Goal: Task Accomplishment & Management: Manage account settings

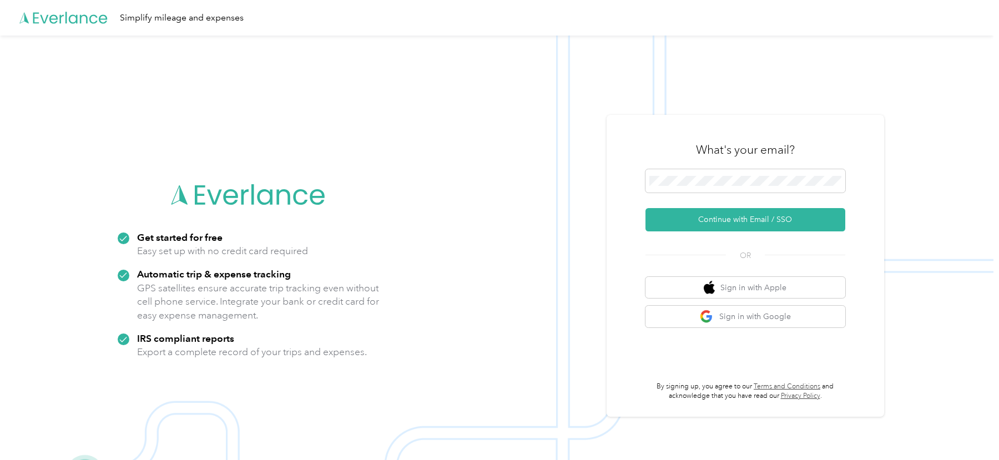
click at [665, 135] on div "What's your email?" at bounding box center [746, 149] width 200 height 39
click at [294, 296] on p "GPS satellites ensure accurate trip tracking even without cell phone service. I…" at bounding box center [258, 301] width 243 height 41
click at [695, 218] on button "Continue with Email / SSO" at bounding box center [746, 219] width 200 height 23
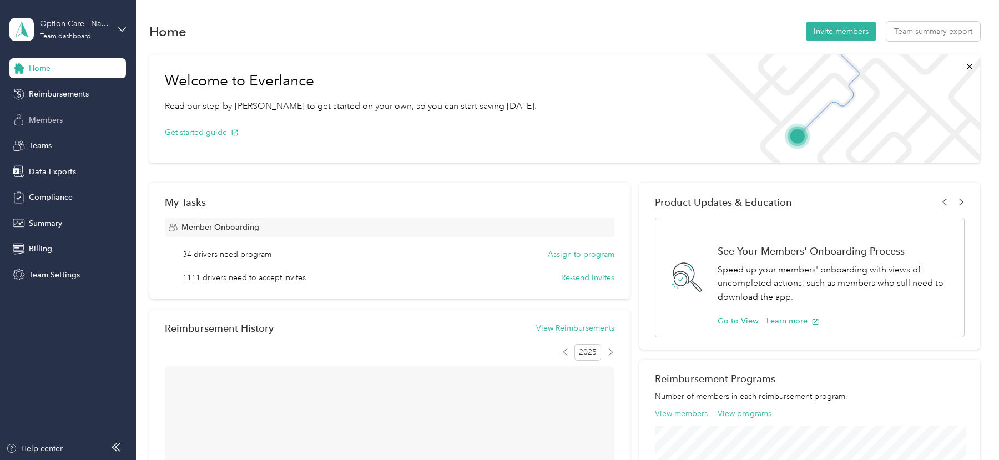
click at [76, 125] on div "Members" at bounding box center [67, 120] width 117 height 20
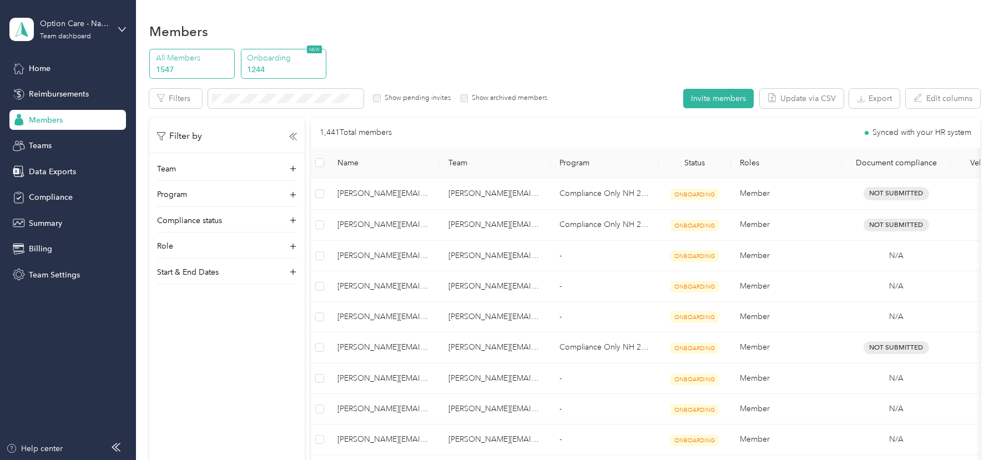
click at [296, 65] on p "1244" at bounding box center [285, 70] width 76 height 12
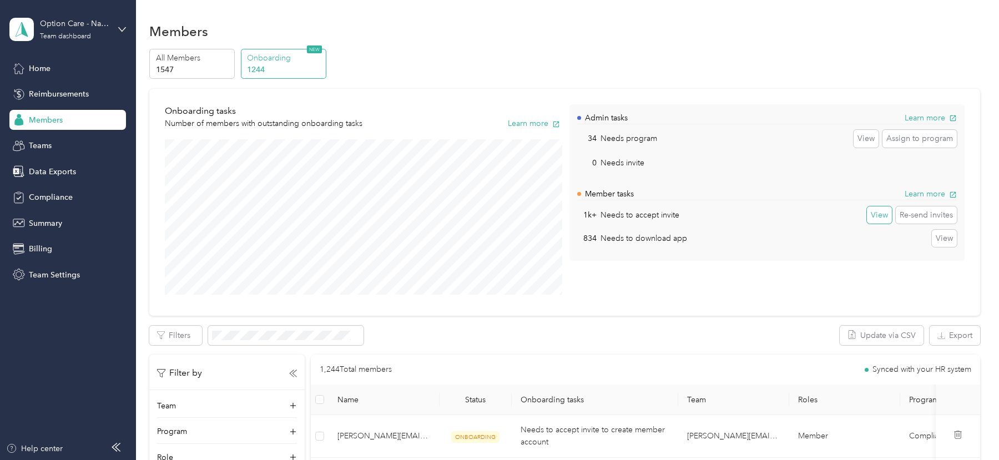
click at [888, 218] on button "View" at bounding box center [879, 216] width 25 height 18
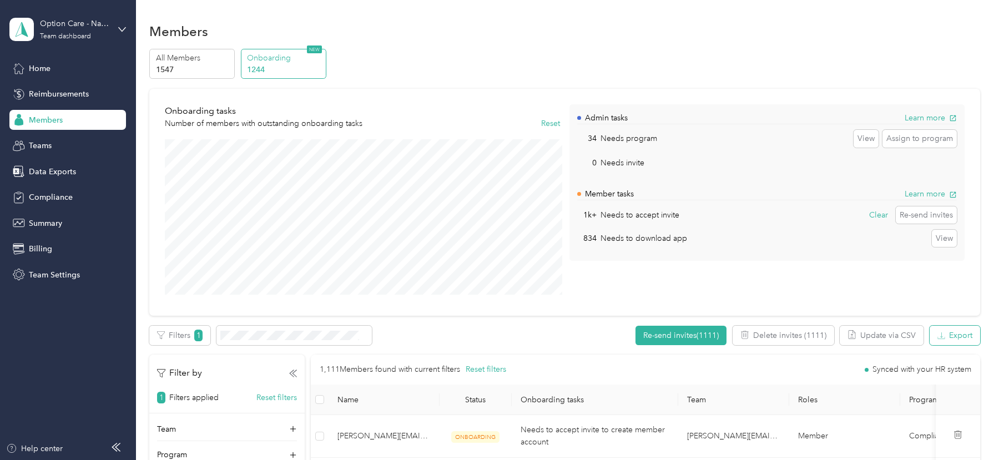
click at [951, 330] on button "Export" at bounding box center [955, 335] width 51 height 19
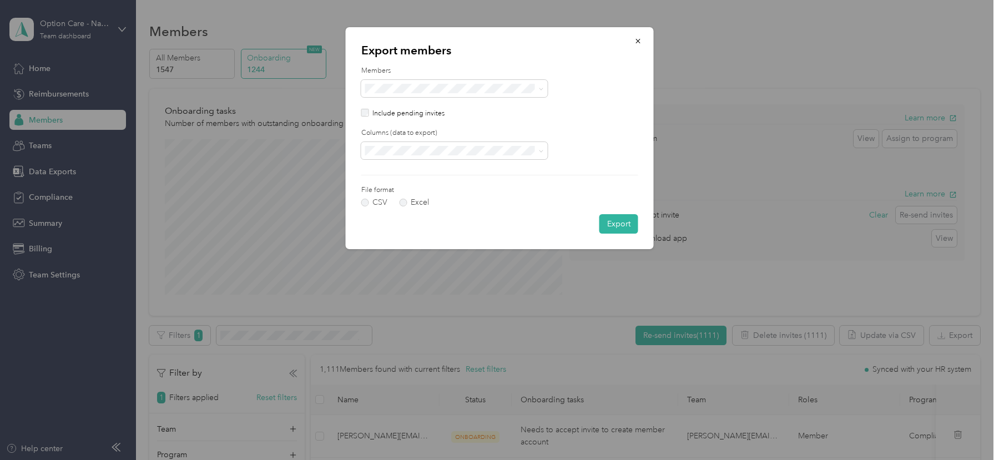
click at [504, 162] on form "Members Include pending invites Columns (data to export) File format CSV Excel …" at bounding box center [499, 150] width 277 height 168
click at [501, 161] on form "Members Include pending invites Columns (data to export) File format CSV Excel …" at bounding box center [499, 150] width 277 height 168
click at [466, 182] on li "All columns" at bounding box center [454, 189] width 187 height 19
click at [621, 223] on button "Export" at bounding box center [619, 223] width 39 height 19
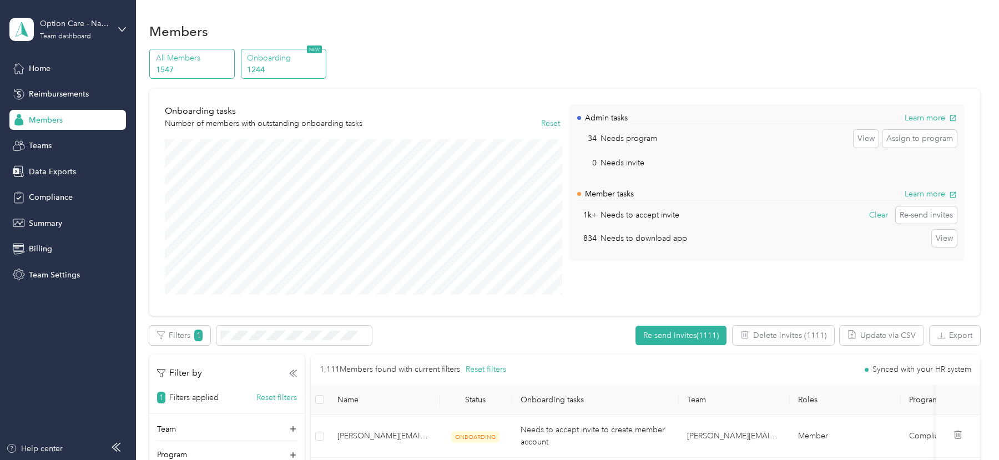
click at [196, 69] on p "1547" at bounding box center [194, 70] width 76 height 12
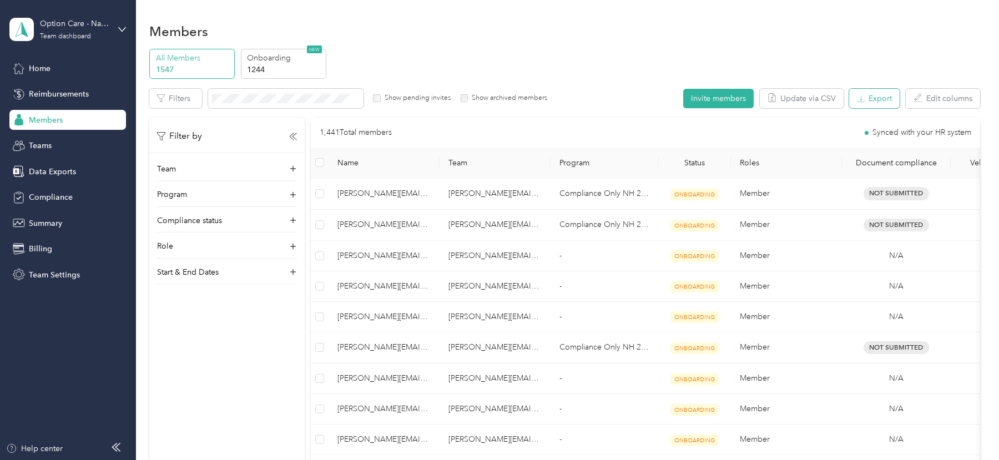
click at [889, 102] on button "Export" at bounding box center [874, 98] width 51 height 19
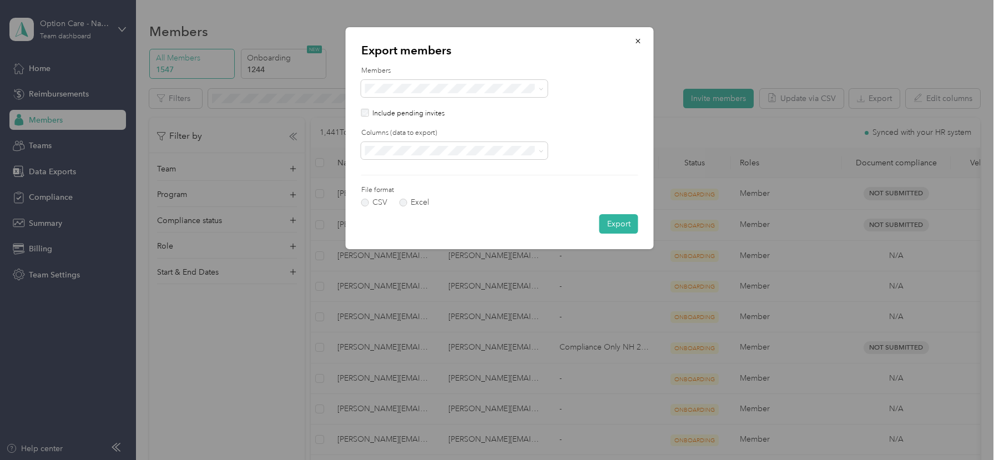
click at [391, 138] on label "Columns (data to export)" at bounding box center [499, 133] width 277 height 10
click at [395, 182] on li "All columns" at bounding box center [454, 189] width 187 height 19
click at [617, 222] on button "Export" at bounding box center [619, 223] width 39 height 19
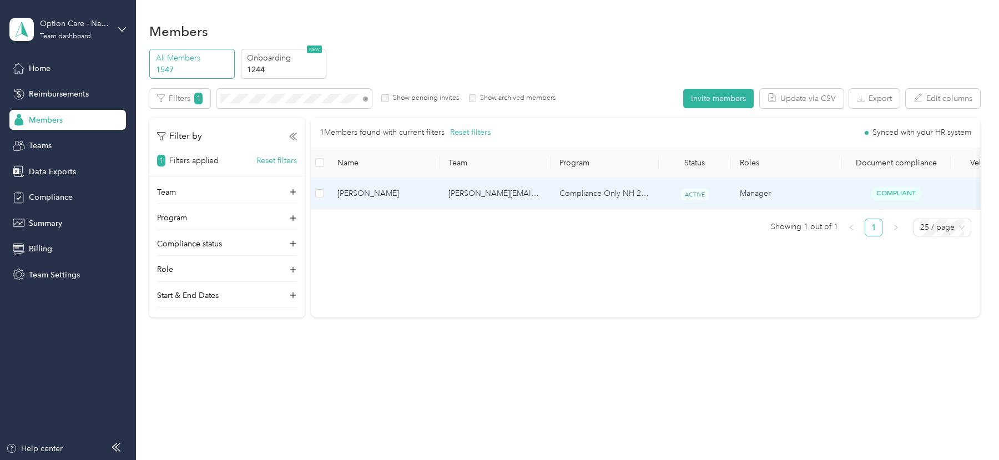
click at [562, 202] on td "Compliance Only NH 2025" at bounding box center [605, 193] width 108 height 31
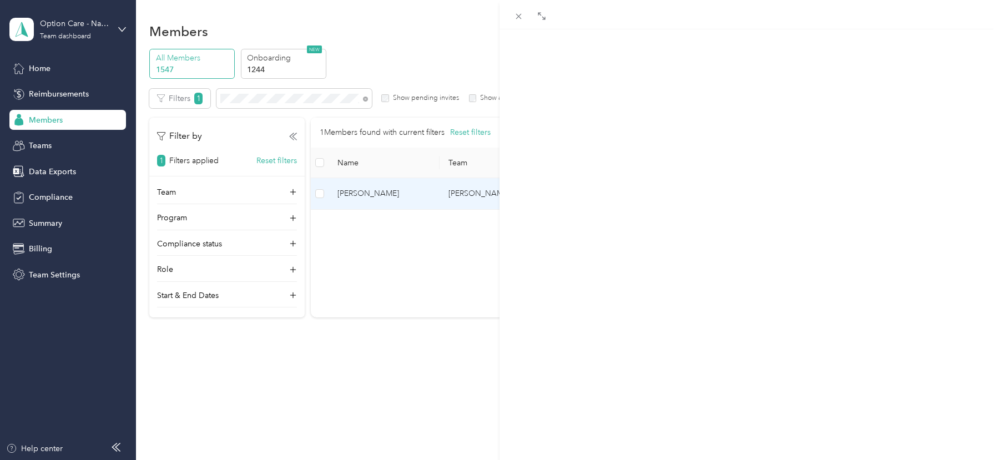
click at [708, 70] on span "Program" at bounding box center [715, 73] width 34 height 11
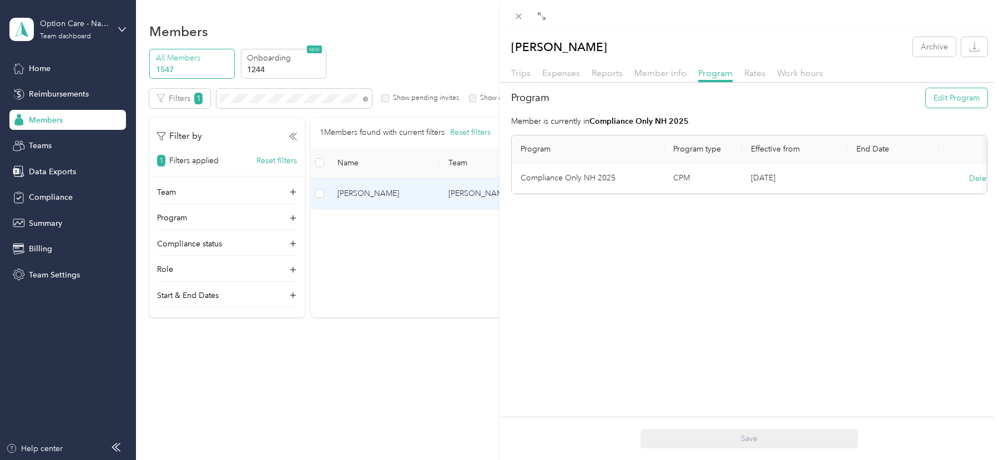
click at [935, 103] on button "Edit Program" at bounding box center [957, 97] width 62 height 19
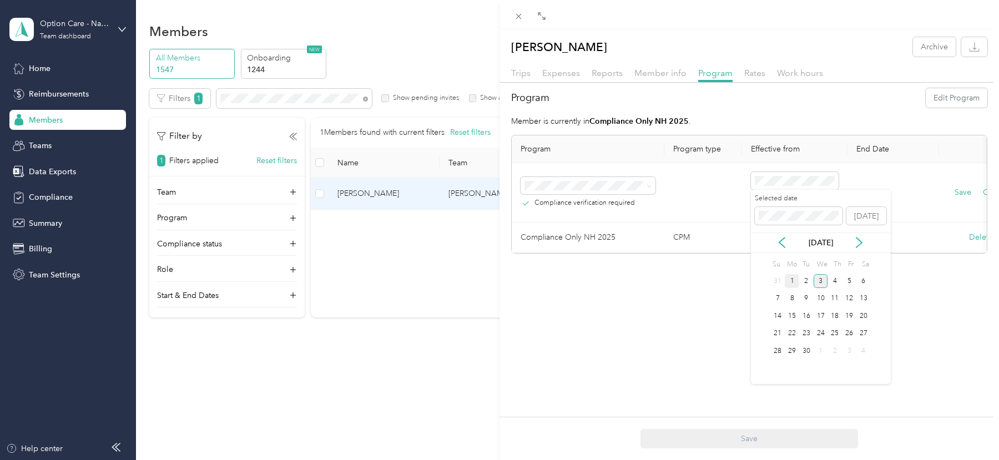
click at [791, 279] on div "1" at bounding box center [792, 281] width 14 height 14
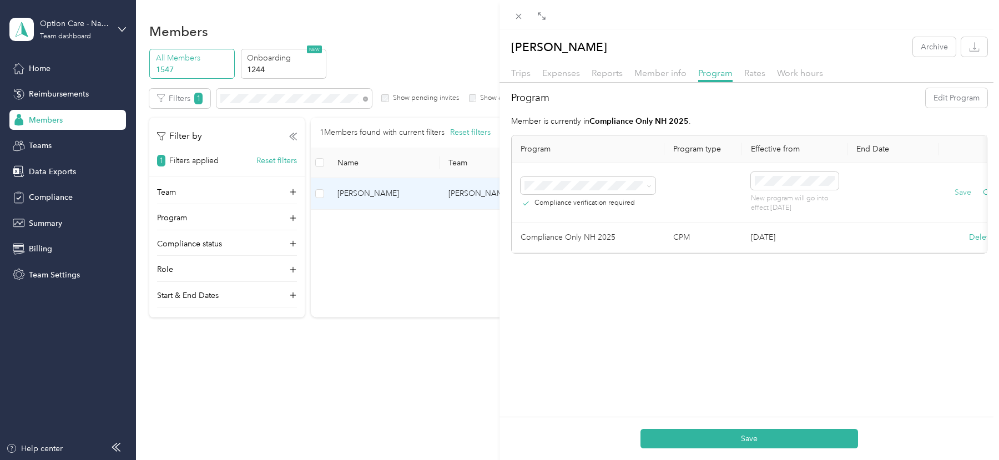
click at [955, 192] on button "Save" at bounding box center [963, 193] width 17 height 12
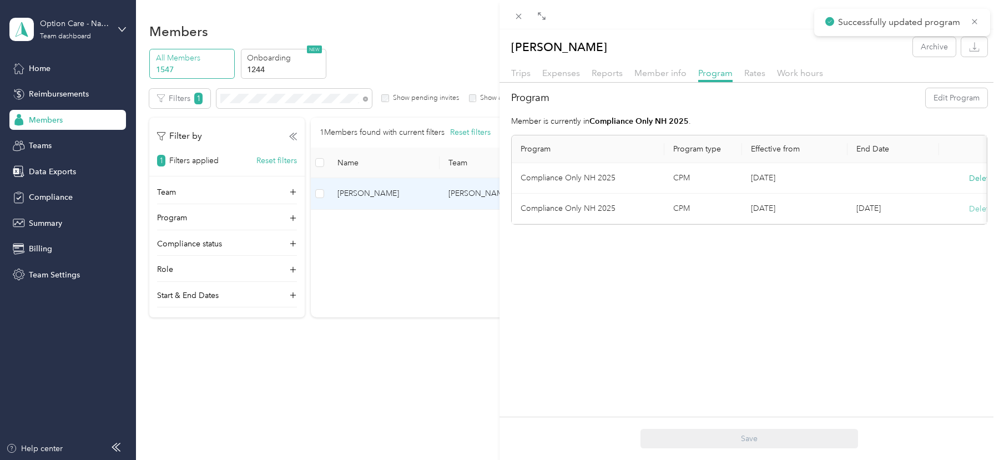
click at [974, 207] on button "Delete" at bounding box center [981, 209] width 24 height 12
click at [932, 213] on button "Yes" at bounding box center [927, 216] width 22 height 18
click at [304, 109] on div "[PERSON_NAME] Archive Trips Expenses Reports Member info Program Rates Work hou…" at bounding box center [499, 230] width 999 height 460
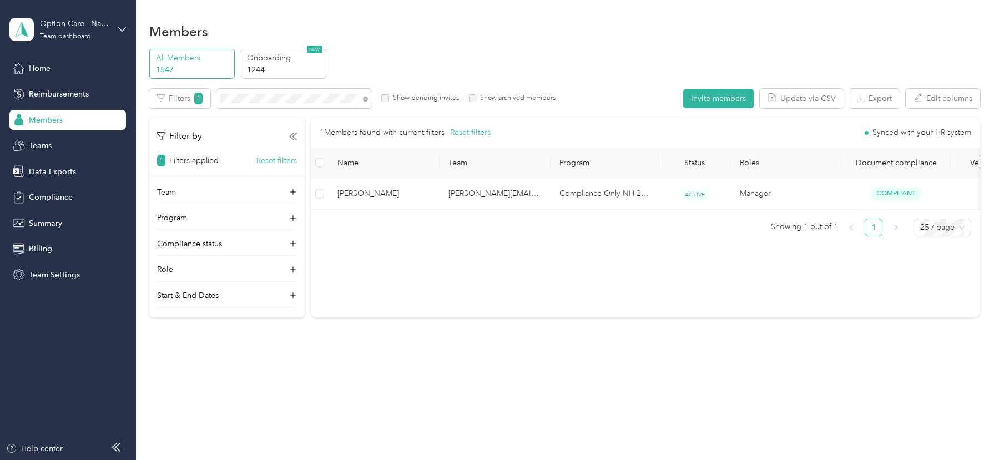
click at [289, 93] on div at bounding box center [499, 230] width 999 height 460
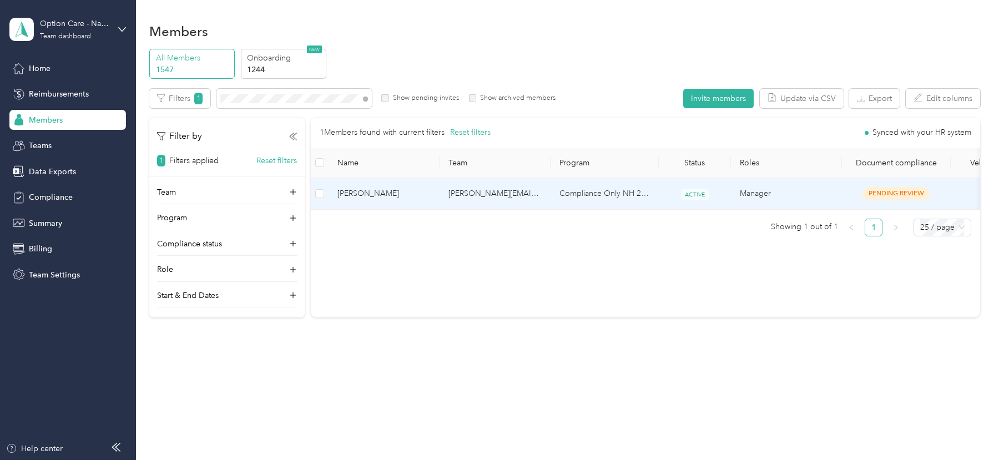
click at [461, 205] on td "[PERSON_NAME][EMAIL_ADDRESS][PERSON_NAME][DOMAIN_NAME]" at bounding box center [495, 193] width 111 height 31
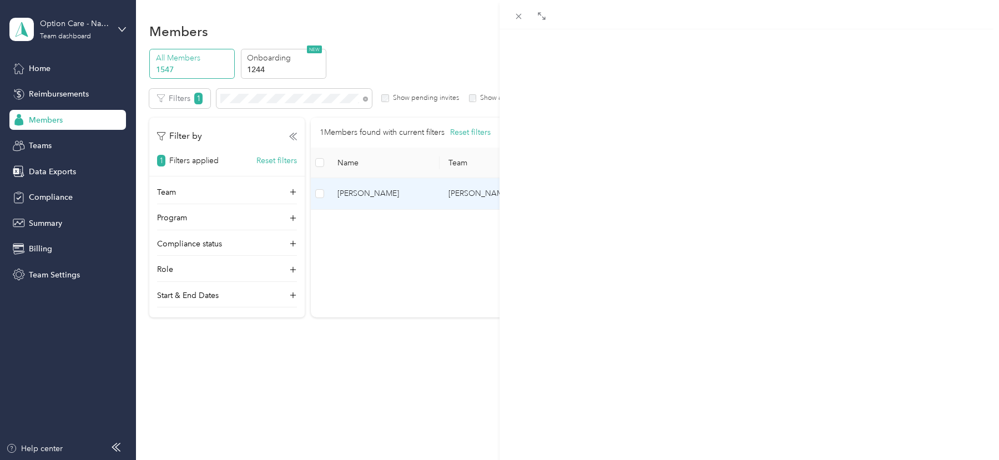
click at [712, 78] on div "Program" at bounding box center [715, 74] width 34 height 14
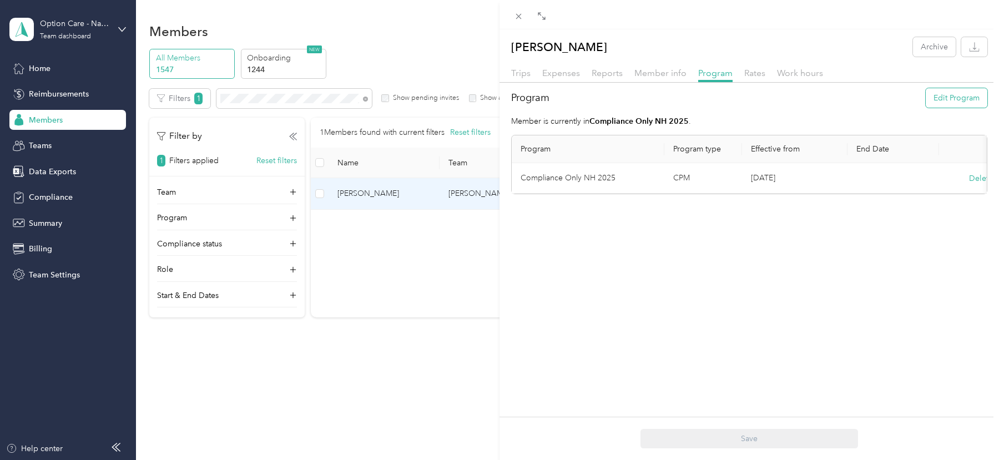
click at [966, 99] on button "Edit Program" at bounding box center [957, 97] width 62 height 19
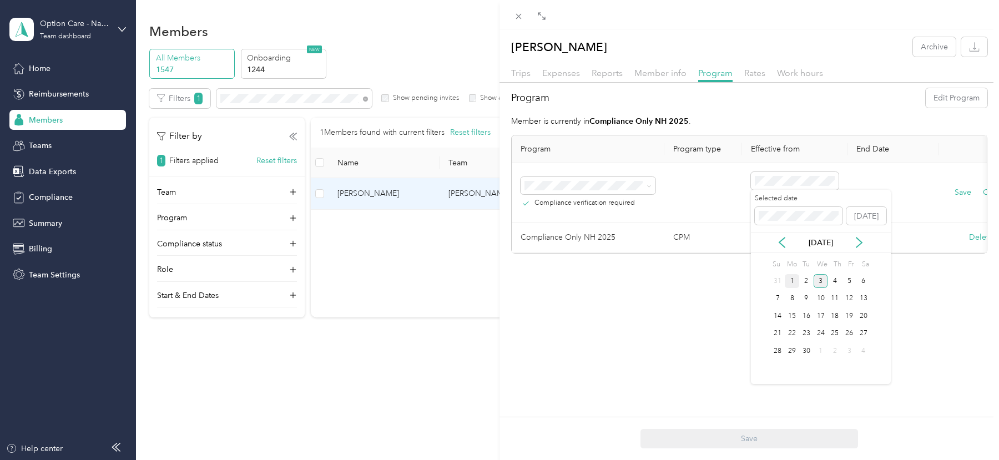
click at [793, 279] on div "1" at bounding box center [792, 281] width 14 height 14
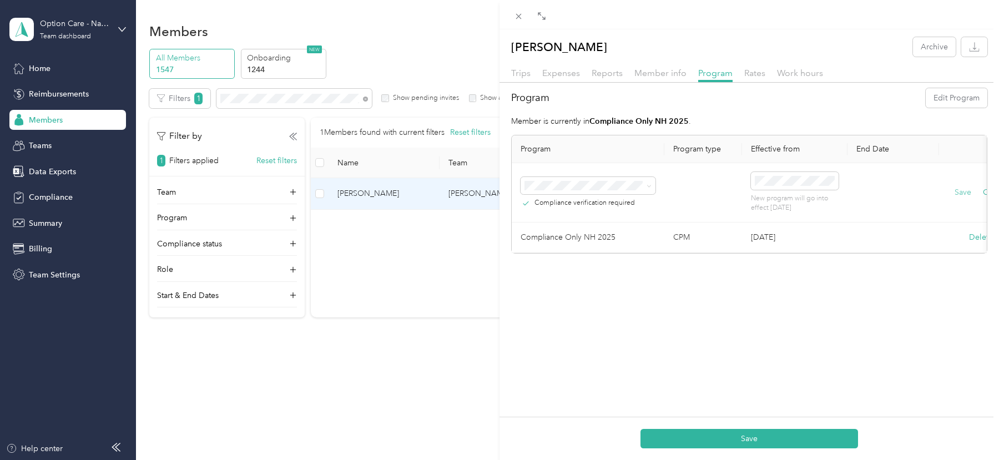
click at [962, 191] on button "Save" at bounding box center [963, 193] width 17 height 12
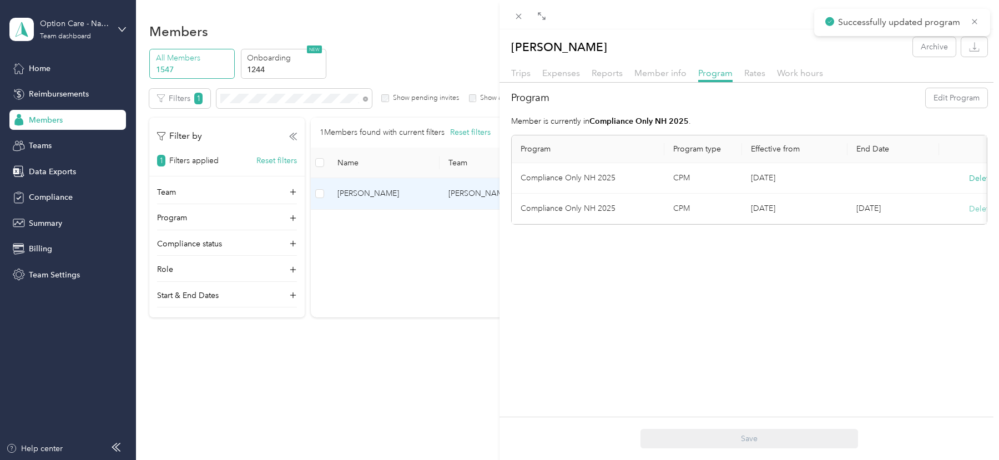
click at [977, 210] on button "Delete" at bounding box center [981, 209] width 24 height 12
click at [926, 218] on button "Yes" at bounding box center [927, 216] width 22 height 18
click at [327, 97] on div "[PERSON_NAME] Archive Trips Expenses Reports Member info Program Rates Work hou…" at bounding box center [499, 230] width 999 height 460
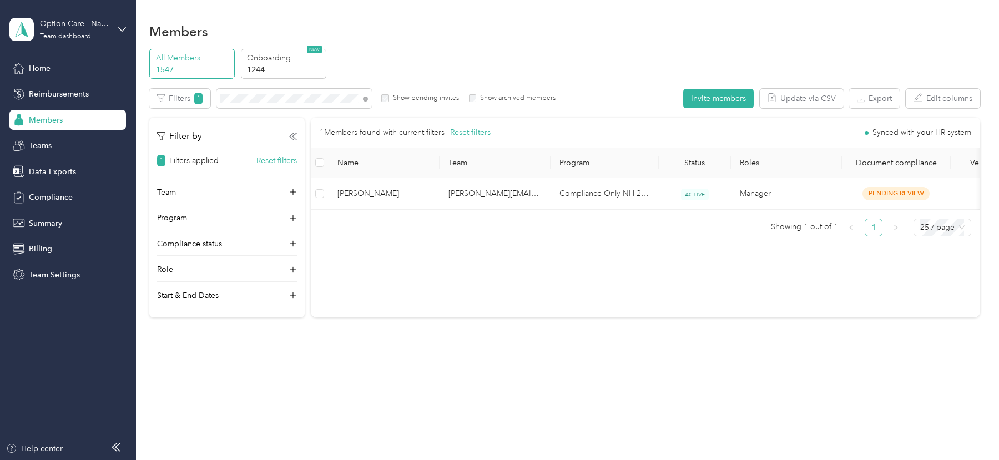
click at [294, 100] on div at bounding box center [499, 230] width 999 height 460
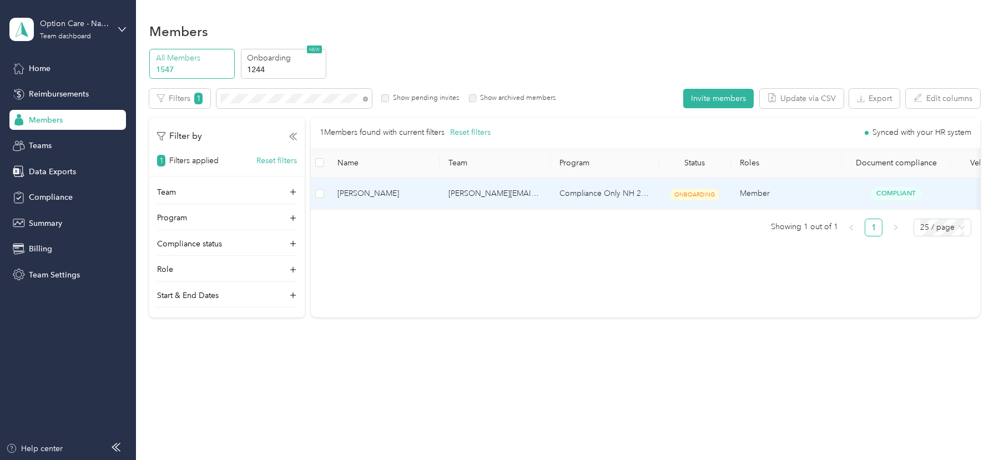
click at [503, 199] on td "[PERSON_NAME][EMAIL_ADDRESS][PERSON_NAME][DOMAIN_NAME]" at bounding box center [495, 193] width 111 height 31
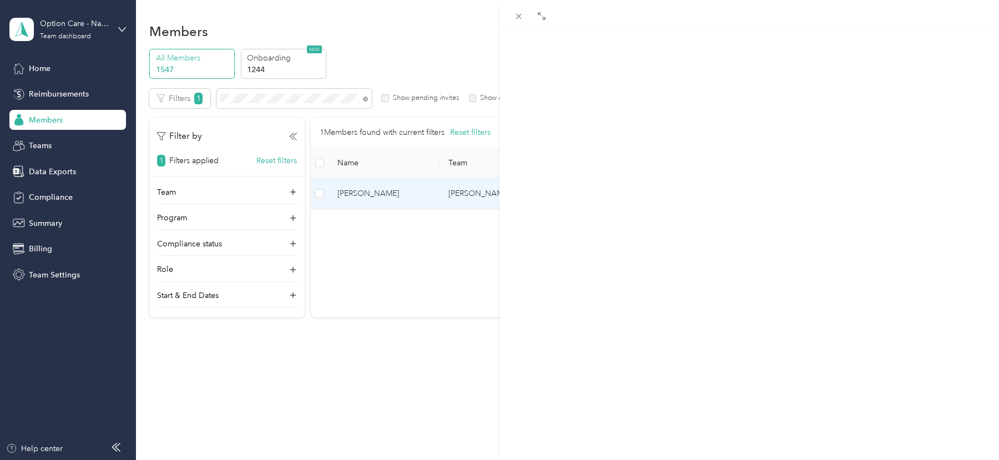
click at [650, 73] on span "Member info" at bounding box center [661, 73] width 52 height 11
click at [704, 76] on span "Program" at bounding box center [715, 73] width 34 height 11
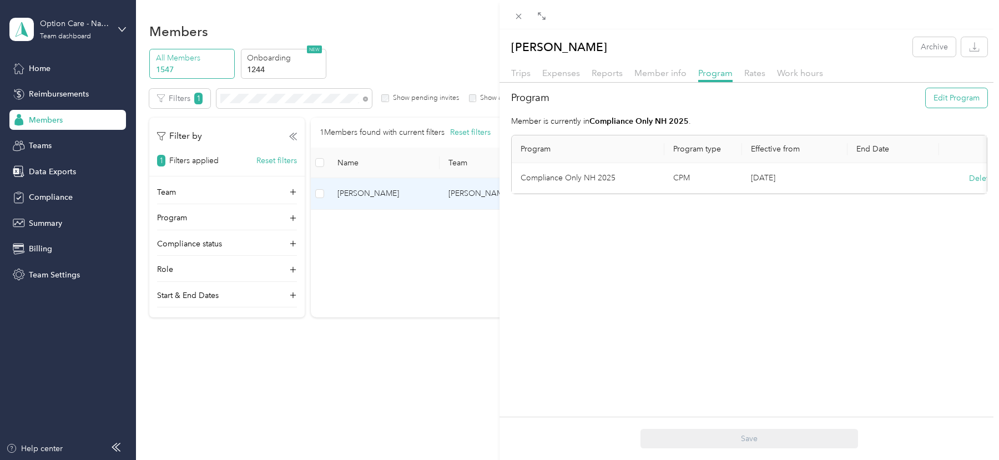
click at [965, 95] on button "Edit Program" at bounding box center [957, 97] width 62 height 19
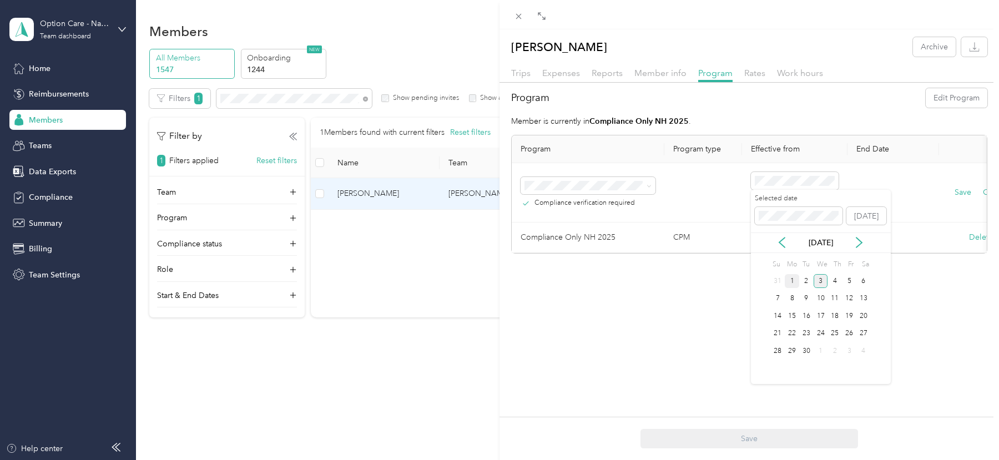
click at [789, 279] on div "1" at bounding box center [792, 281] width 14 height 14
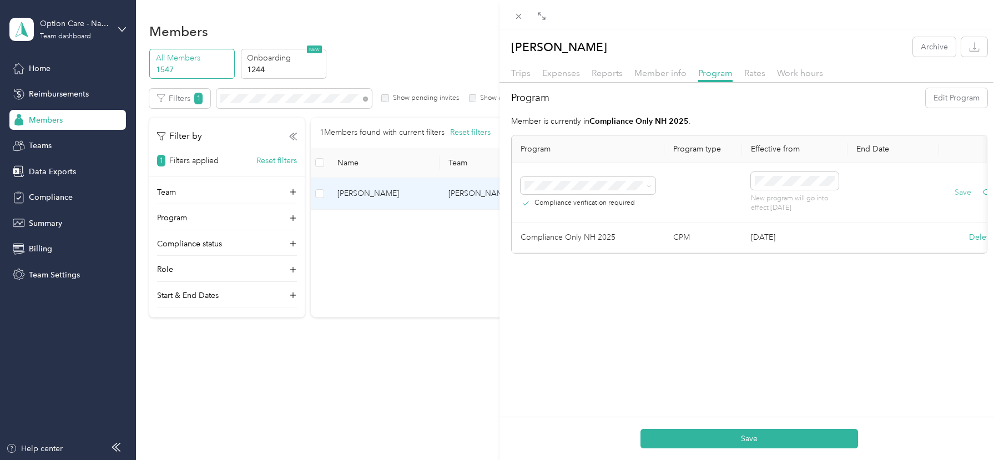
click at [963, 193] on button "Save" at bounding box center [963, 193] width 17 height 12
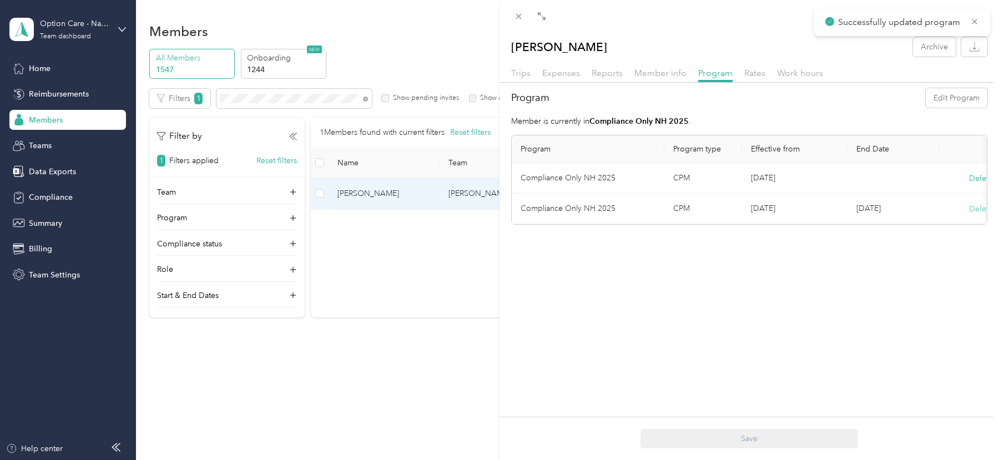
click at [975, 208] on button "Delete" at bounding box center [981, 209] width 24 height 12
click at [932, 210] on button "Yes" at bounding box center [927, 216] width 22 height 18
click at [268, 108] on div "[PERSON_NAME] Archive Trips Expenses Reports Member info Program Rates Work hou…" at bounding box center [499, 230] width 999 height 460
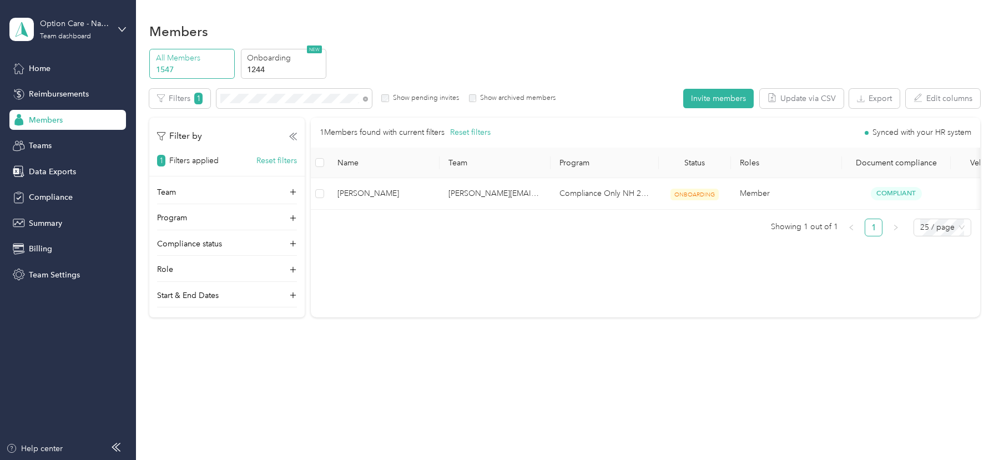
click at [261, 100] on div at bounding box center [499, 230] width 999 height 460
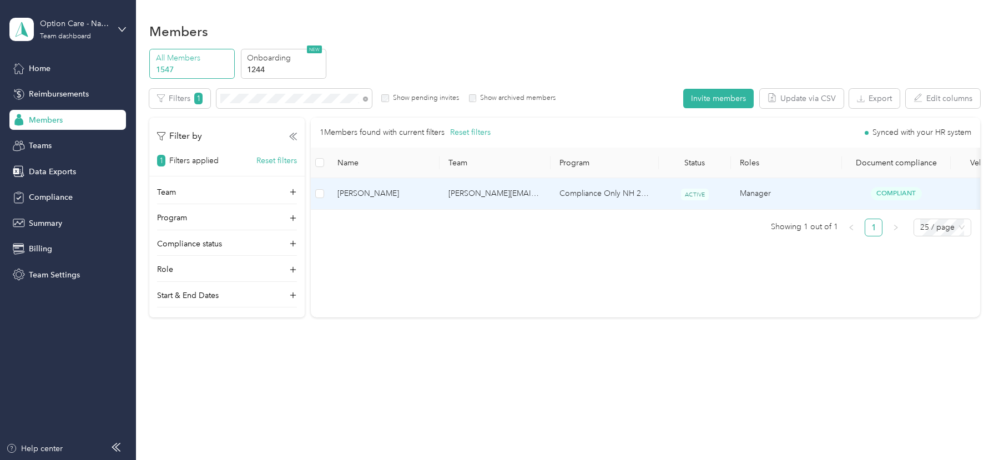
click at [524, 199] on td "[PERSON_NAME][EMAIL_ADDRESS][PERSON_NAME][DOMAIN_NAME]" at bounding box center [495, 193] width 111 height 31
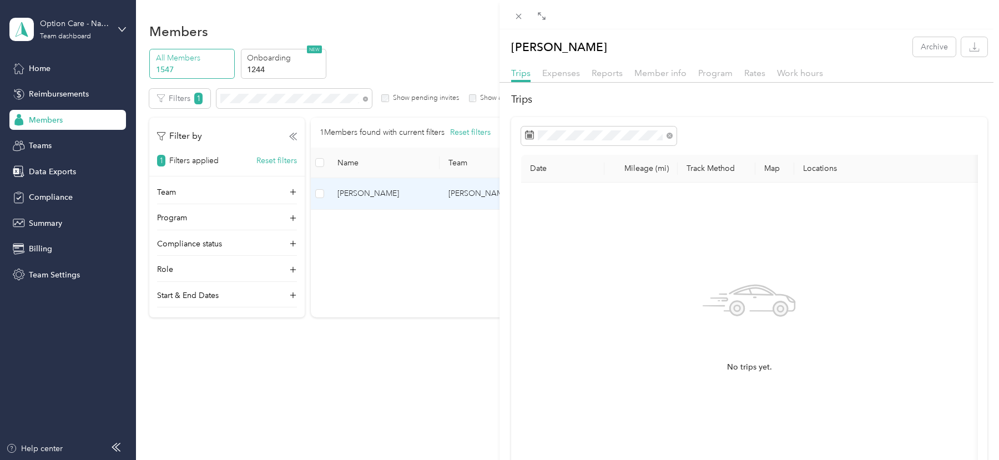
click at [691, 74] on div "Trips Expenses Reports Member info Program Rates Work hours" at bounding box center [750, 75] width 500 height 16
click at [678, 73] on span "Member info" at bounding box center [661, 73] width 52 height 11
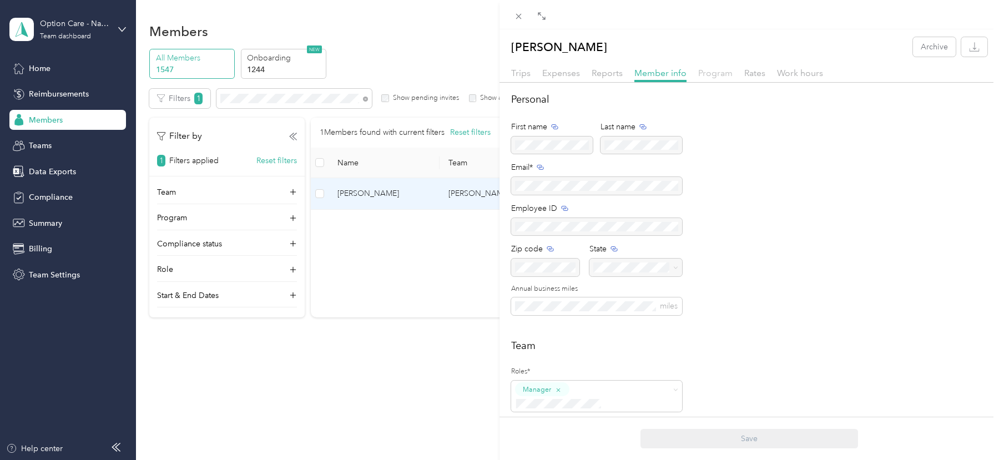
click at [705, 73] on span "Program" at bounding box center [715, 73] width 34 height 11
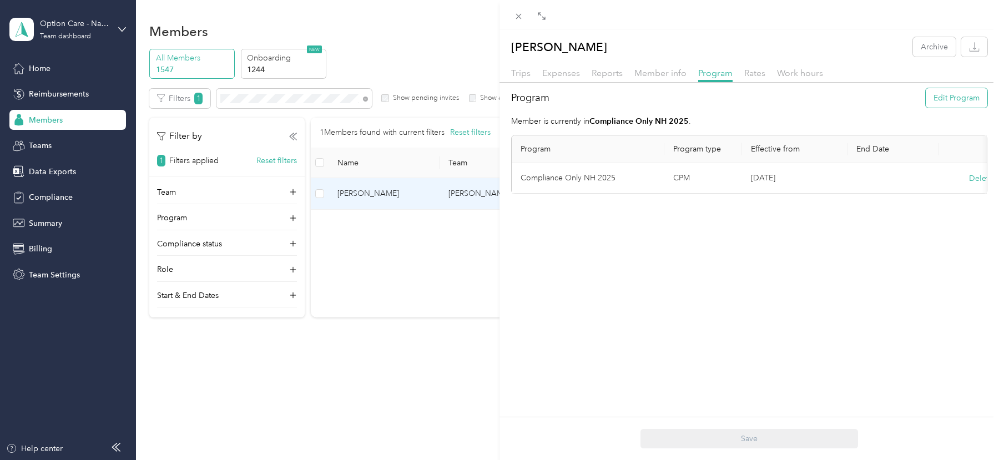
click at [951, 90] on button "Edit Program" at bounding box center [957, 97] width 62 height 19
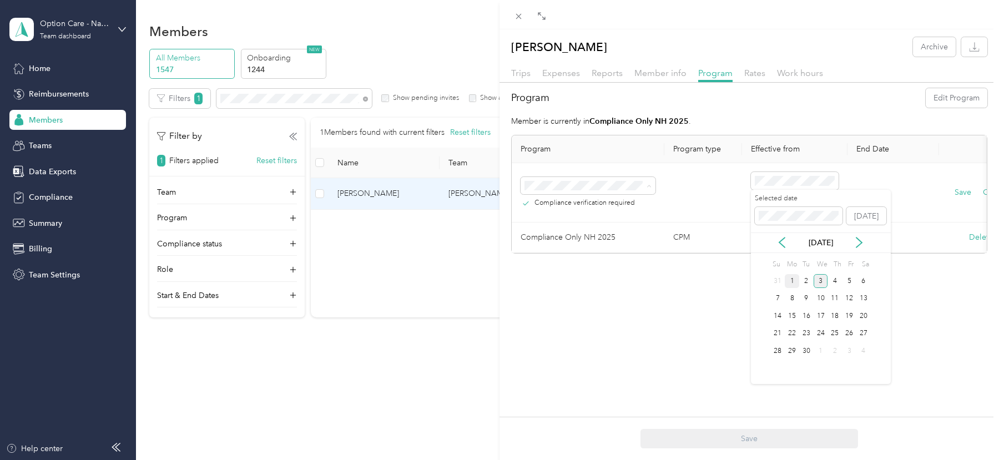
click at [791, 276] on div "1" at bounding box center [792, 281] width 14 height 14
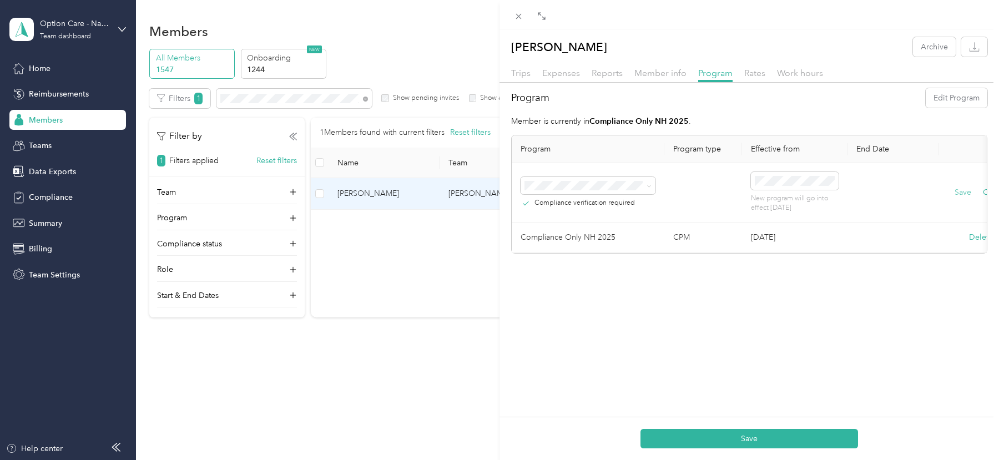
click at [963, 190] on button "Save" at bounding box center [963, 193] width 17 height 12
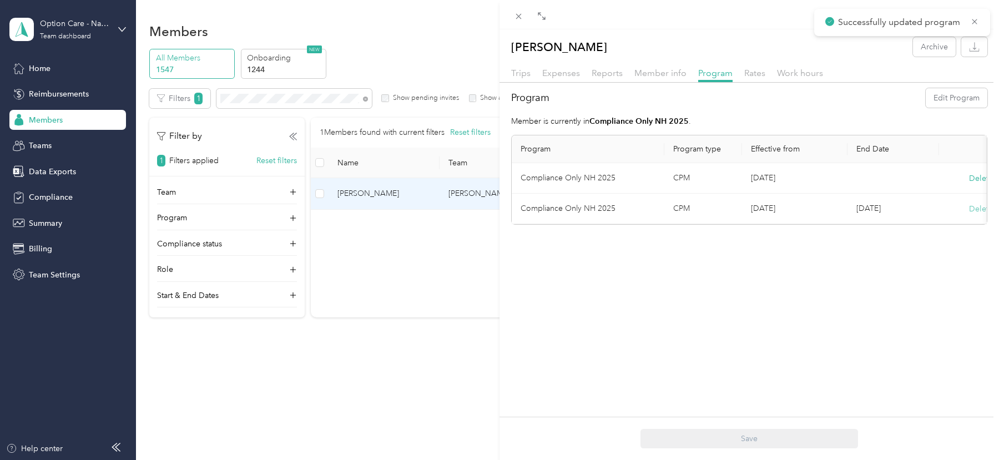
click at [978, 210] on button "Delete" at bounding box center [981, 209] width 24 height 12
click at [928, 215] on button "Yes" at bounding box center [927, 216] width 22 height 18
click at [257, 91] on div "[PERSON_NAME] Archive Trips Expenses Reports Member info Program Rates Work hou…" at bounding box center [499, 230] width 999 height 460
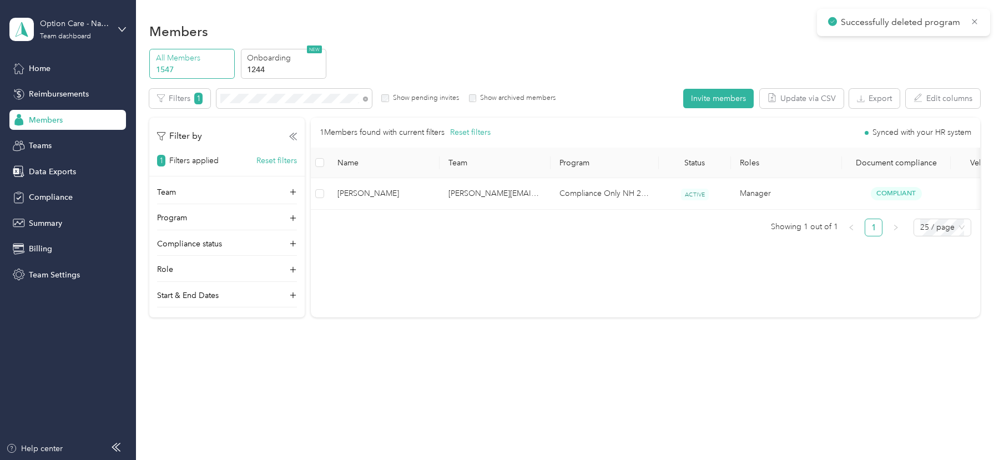
click at [247, 102] on div at bounding box center [499, 230] width 999 height 460
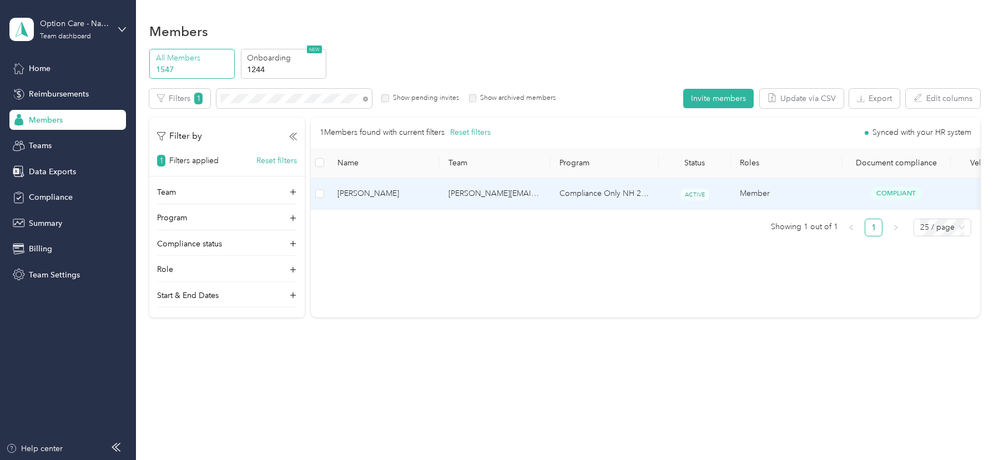
click at [575, 199] on td "Compliance Only NH 2025" at bounding box center [605, 193] width 108 height 31
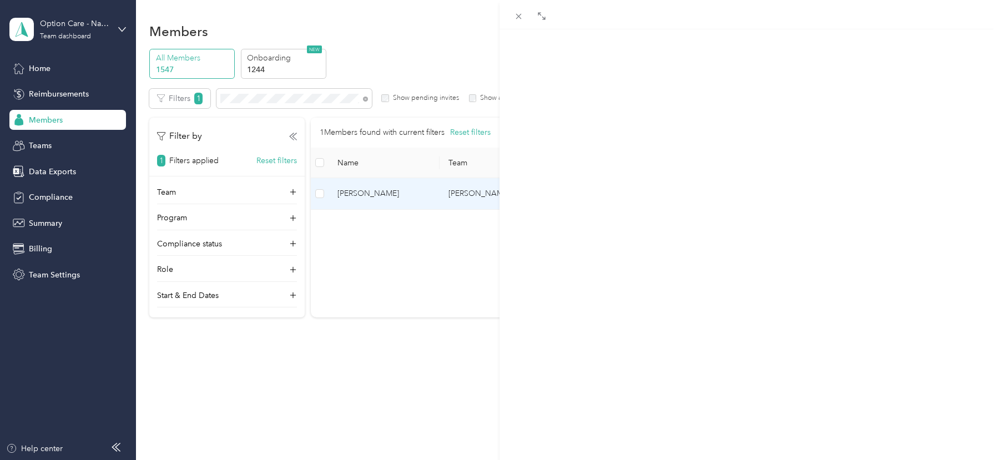
click at [725, 73] on span "Program" at bounding box center [715, 73] width 34 height 11
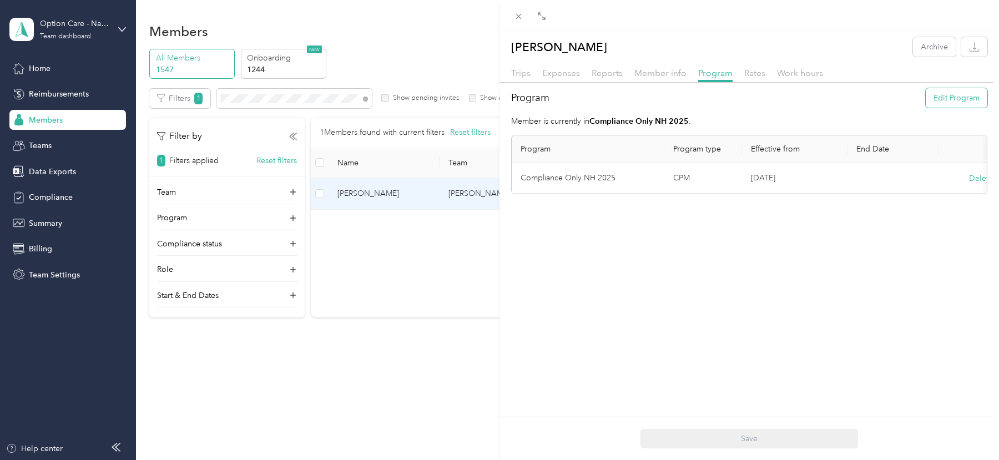
click at [950, 103] on button "Edit Program" at bounding box center [957, 97] width 62 height 19
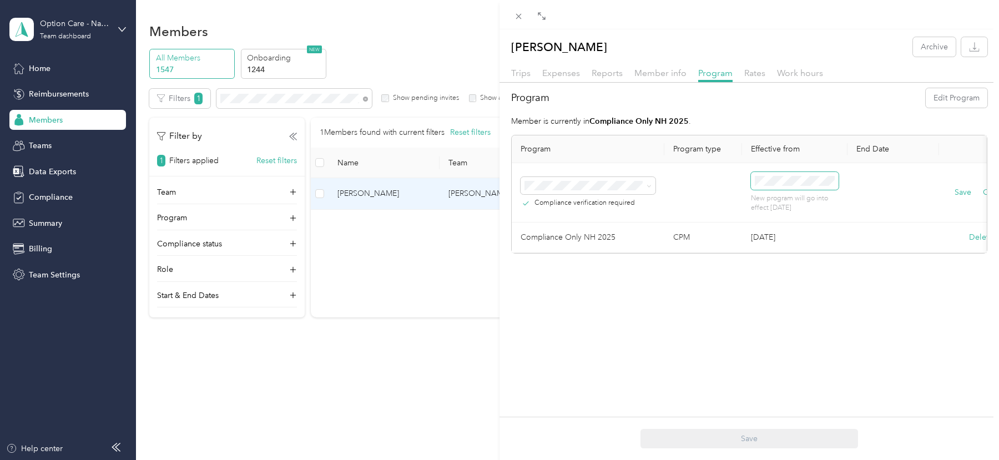
click at [764, 186] on span at bounding box center [795, 181] width 88 height 18
click at [792, 278] on div "1" at bounding box center [792, 281] width 14 height 14
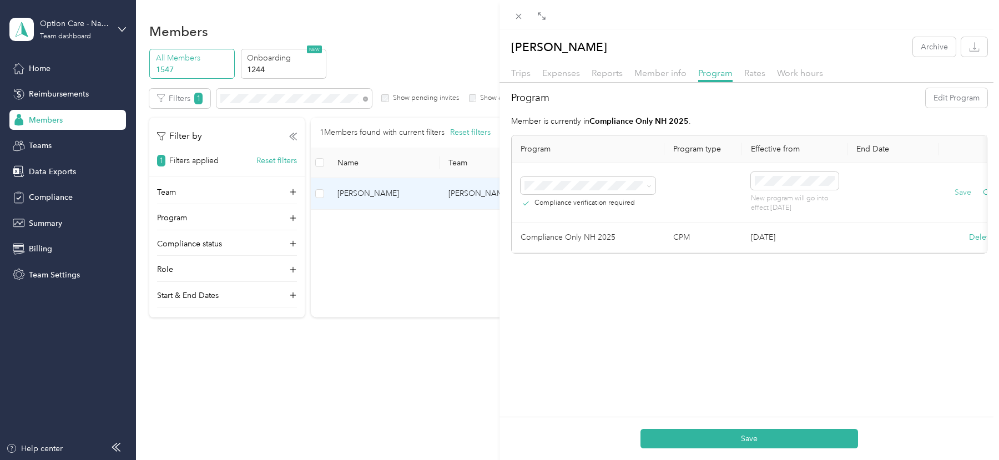
click at [957, 193] on button "Save" at bounding box center [963, 193] width 17 height 12
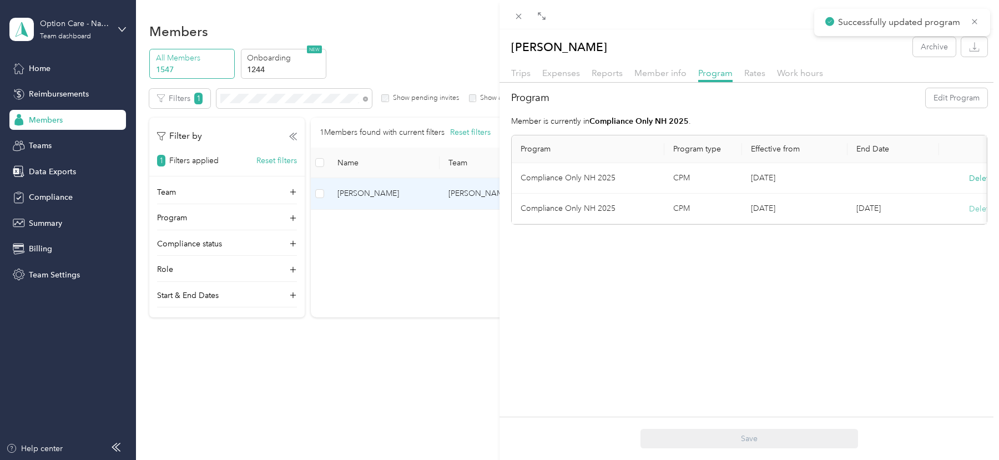
click at [977, 213] on button "Delete" at bounding box center [981, 209] width 24 height 12
click at [922, 215] on button "Yes" at bounding box center [927, 216] width 22 height 18
click at [267, 95] on div "[PERSON_NAME] Archive Trips Expenses Reports Member info Program Rates Work hou…" at bounding box center [499, 230] width 999 height 460
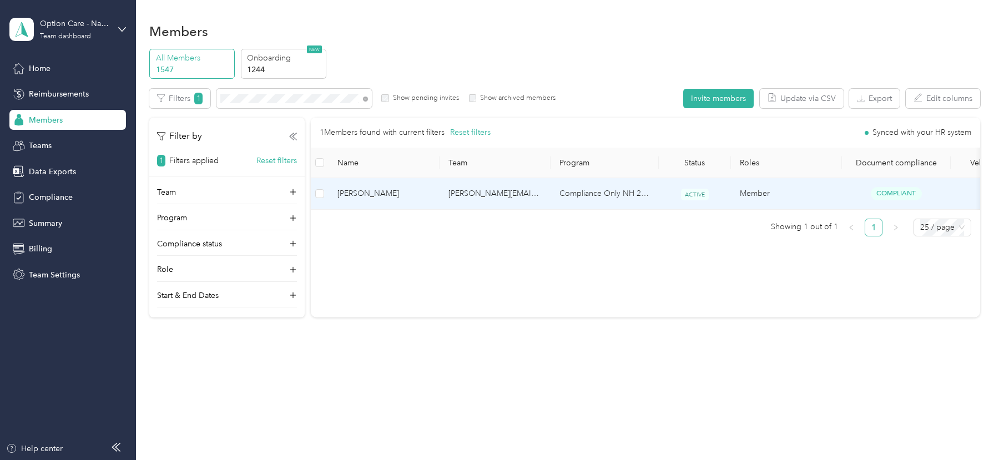
click at [267, 460] on div "Drag to resize Click to close [PERSON_NAME] Archive Trips Expenses Reports Memb…" at bounding box center [497, 460] width 994 height 0
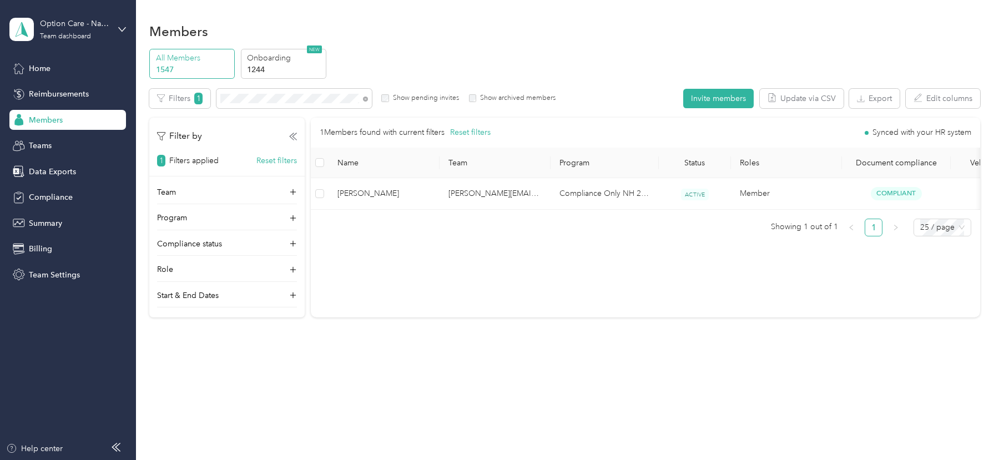
click at [267, 95] on div at bounding box center [499, 230] width 999 height 460
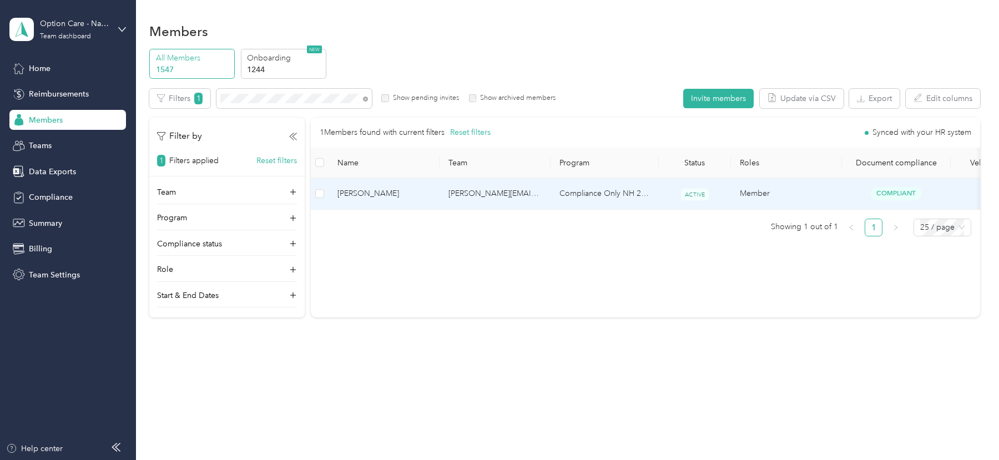
click at [405, 188] on span "[PERSON_NAME]" at bounding box center [384, 194] width 93 height 12
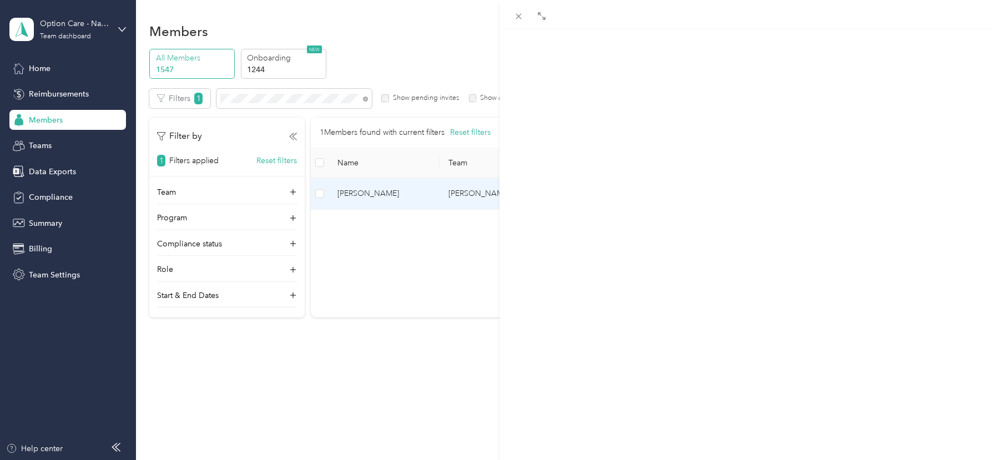
click at [710, 72] on span "Program" at bounding box center [715, 73] width 34 height 11
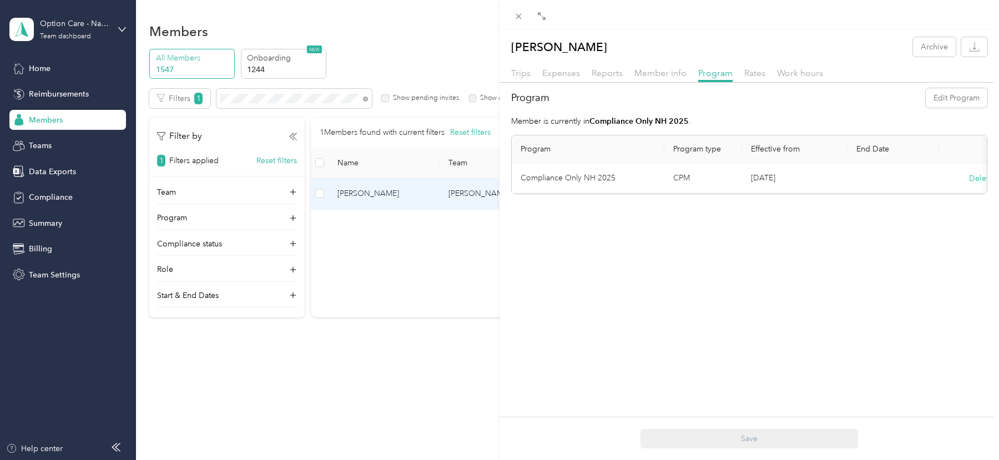
click at [963, 85] on div at bounding box center [750, 86] width 500 height 6
click at [961, 95] on button "Edit Program" at bounding box center [957, 97] width 62 height 19
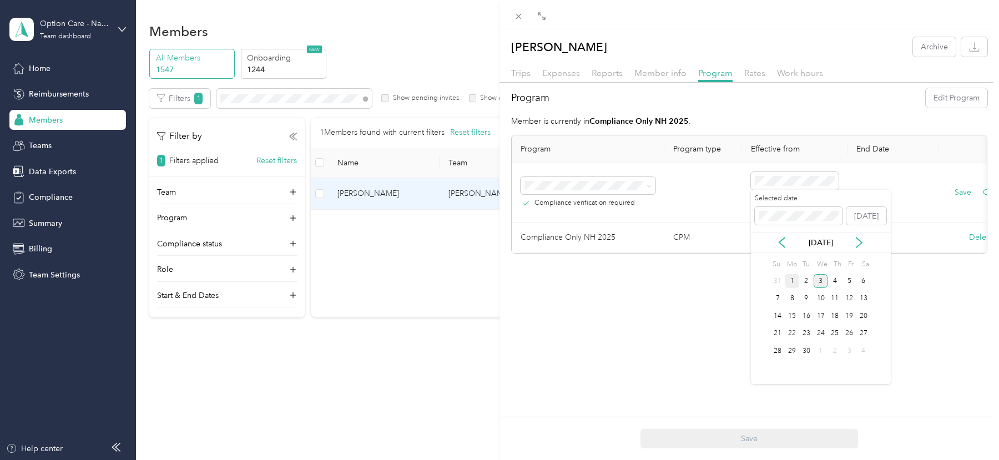
click at [795, 282] on div "1" at bounding box center [792, 281] width 14 height 14
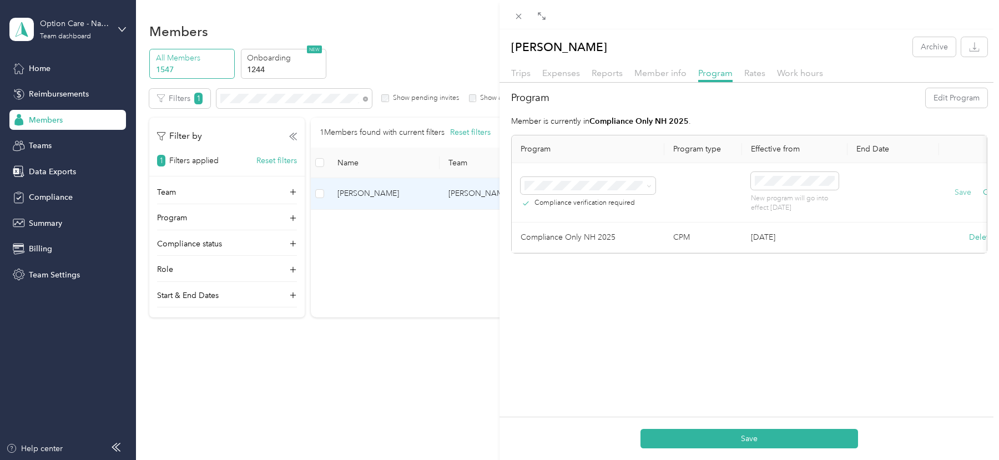
click at [968, 193] on button "Save" at bounding box center [963, 193] width 17 height 12
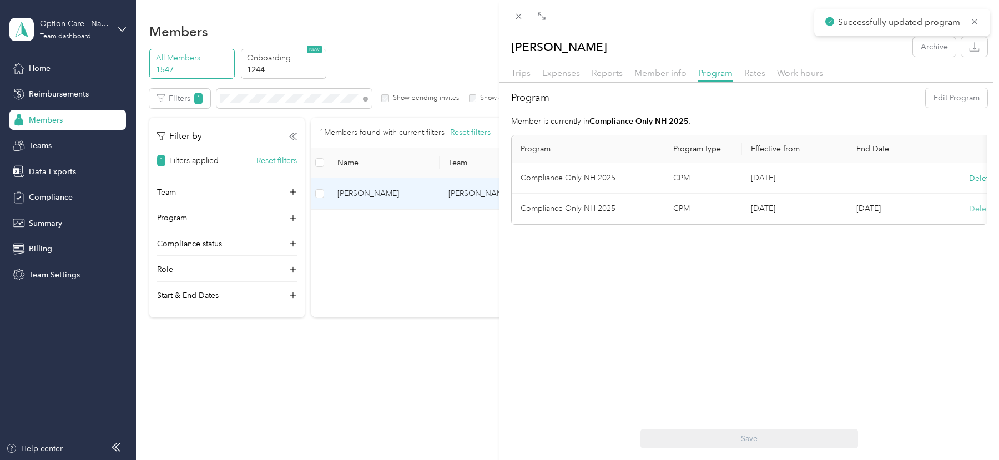
click at [974, 212] on button "Delete" at bounding box center [981, 209] width 24 height 12
click at [928, 214] on button "Yes" at bounding box center [927, 216] width 22 height 18
click at [321, 99] on div "[PERSON_NAME] Archive Trips Expenses Reports Member info Program Rates Work hou…" at bounding box center [499, 230] width 999 height 460
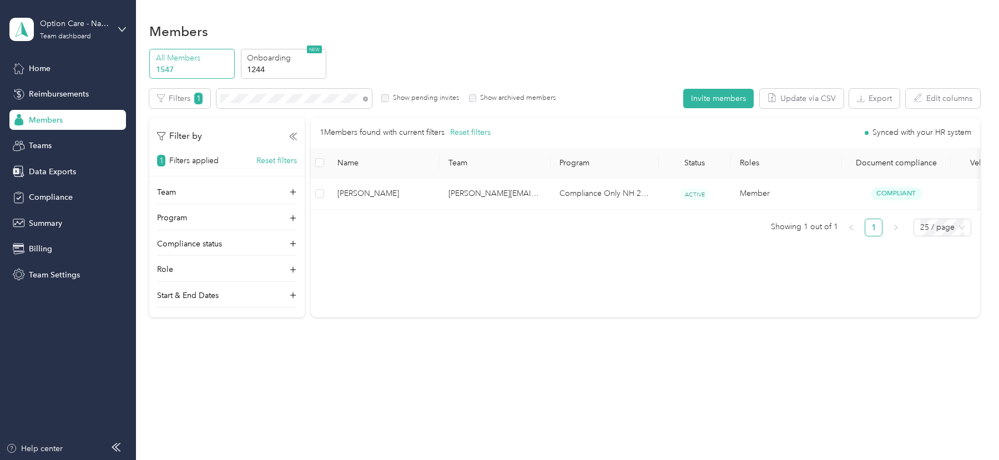
click at [302, 99] on div at bounding box center [499, 230] width 999 height 460
click at [490, 191] on td "[PERSON_NAME][DOMAIN_NAME][EMAIL_ADDRESS][PERSON_NAME][DOMAIN_NAME]" at bounding box center [495, 193] width 111 height 31
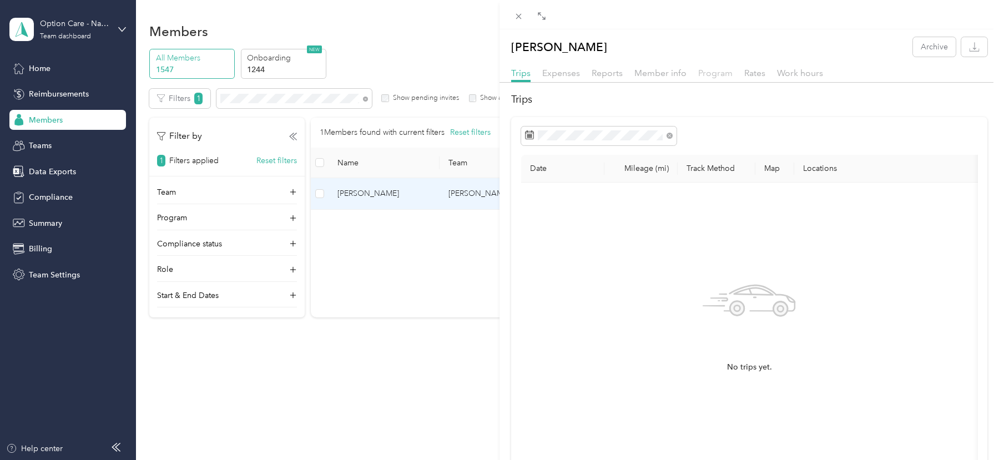
click at [720, 73] on span "Program" at bounding box center [715, 73] width 34 height 11
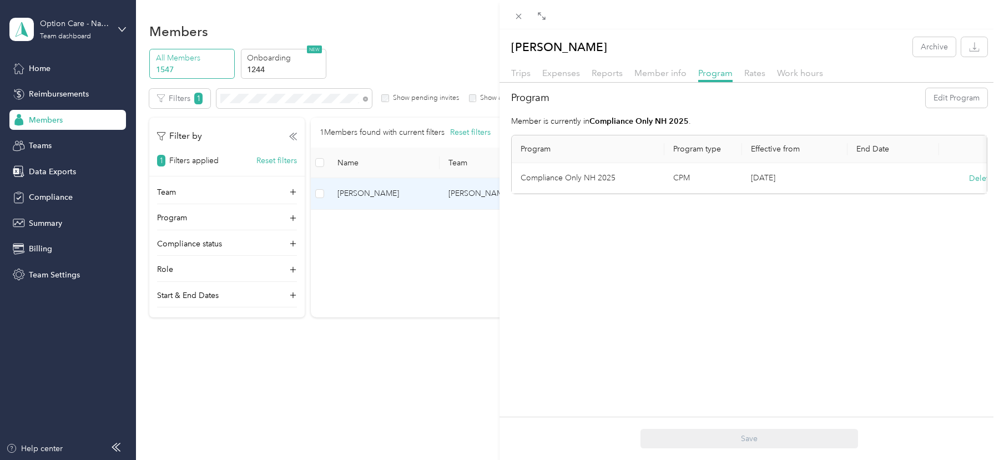
click at [954, 108] on div "Program Edit Program Member is currently in Compliance Only NH 2025 . Program P…" at bounding box center [750, 141] width 500 height 106
click at [949, 100] on button "Edit Program" at bounding box center [957, 97] width 62 height 19
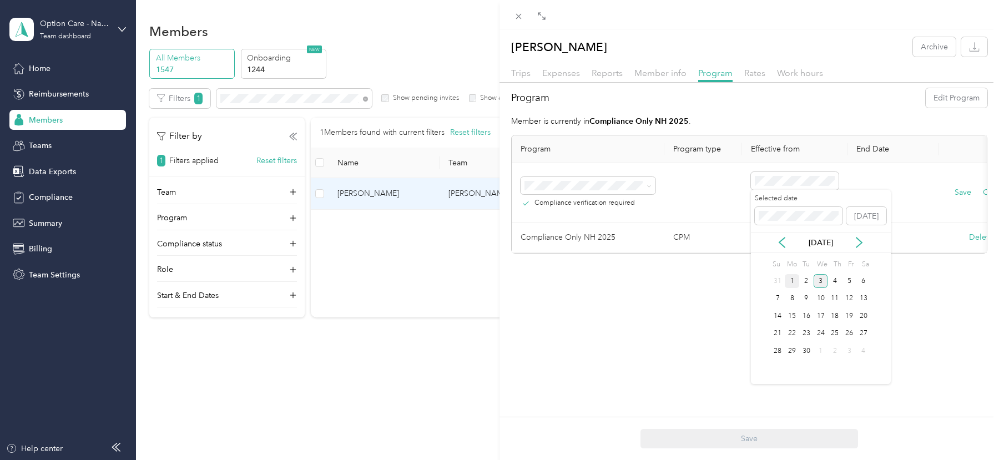
click at [792, 275] on div "1" at bounding box center [792, 281] width 14 height 14
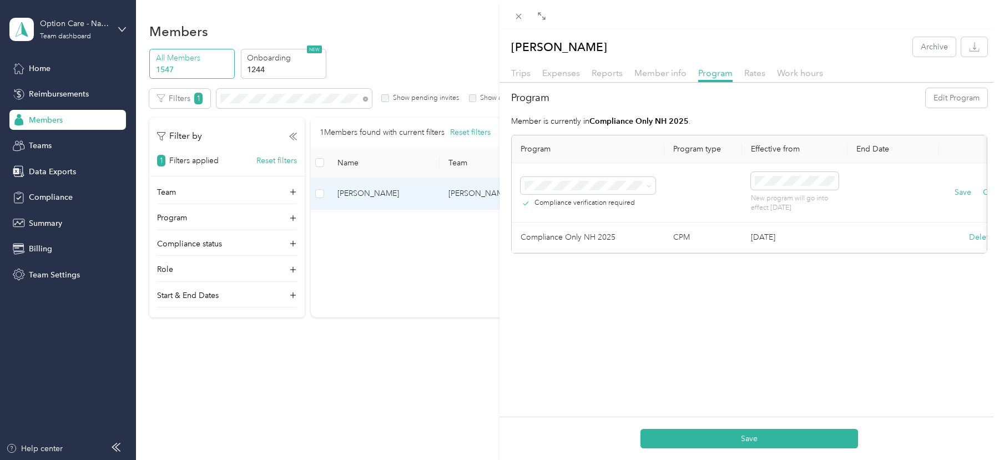
click at [971, 189] on div "Save Cancel" at bounding box center [981, 193] width 66 height 12
click at [967, 189] on button "Save" at bounding box center [963, 193] width 17 height 12
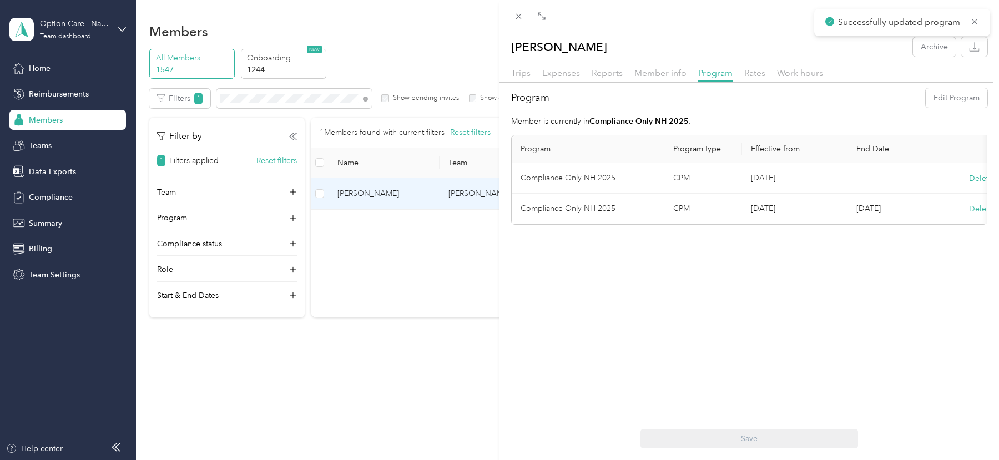
click at [968, 207] on div "Delete" at bounding box center [981, 209] width 66 height 12
click at [931, 220] on button "Yes" at bounding box center [927, 216] width 22 height 18
click at [284, 107] on div "[PERSON_NAME] Archive Trips Expenses Reports Member info Program Rates Work hou…" at bounding box center [499, 230] width 999 height 460
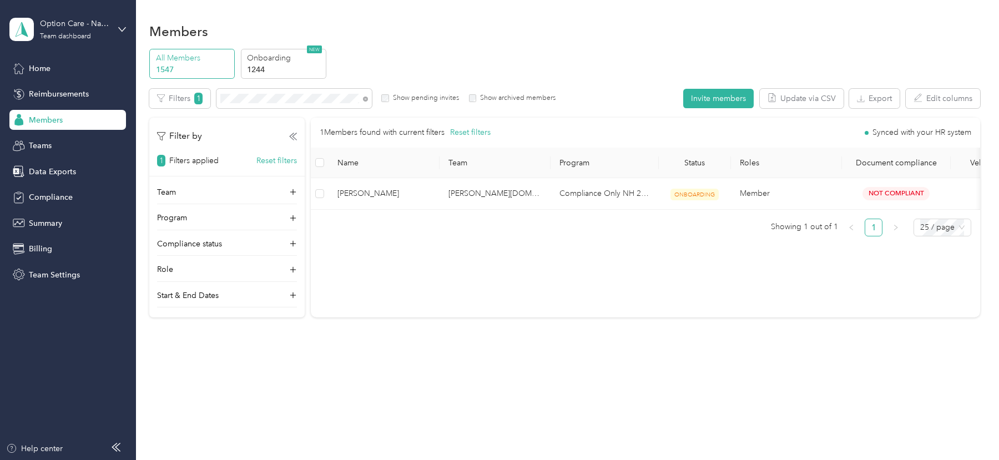
click at [270, 97] on div at bounding box center [499, 230] width 999 height 460
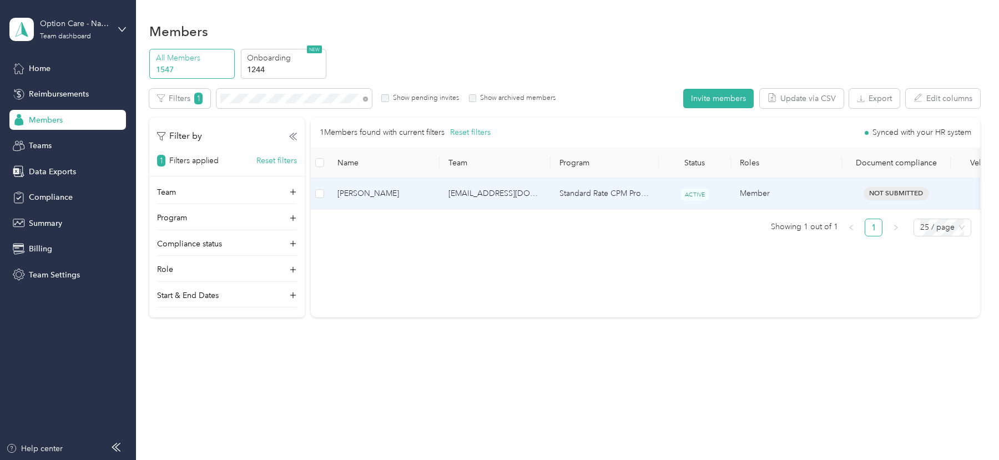
click at [409, 205] on td "[PERSON_NAME]" at bounding box center [384, 193] width 111 height 31
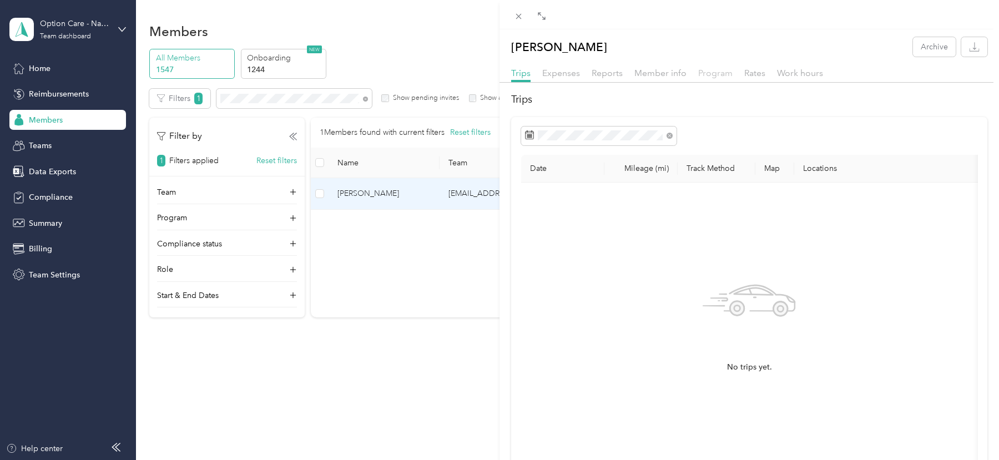
click at [702, 69] on span "Program" at bounding box center [715, 73] width 34 height 11
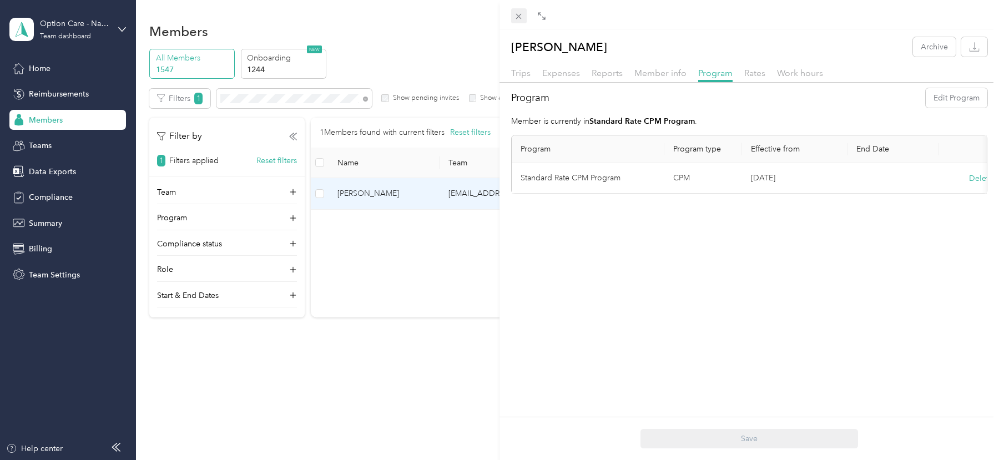
click at [524, 460] on div "Drag to resize Click to close [PERSON_NAME] Archive Trips Expenses Reports Memb…" at bounding box center [497, 460] width 994 height 0
click at [74, 42] on div "[PERSON_NAME] Archive Trips Expenses Reports Member info Program Rates Work hou…" at bounding box center [499, 230] width 999 height 460
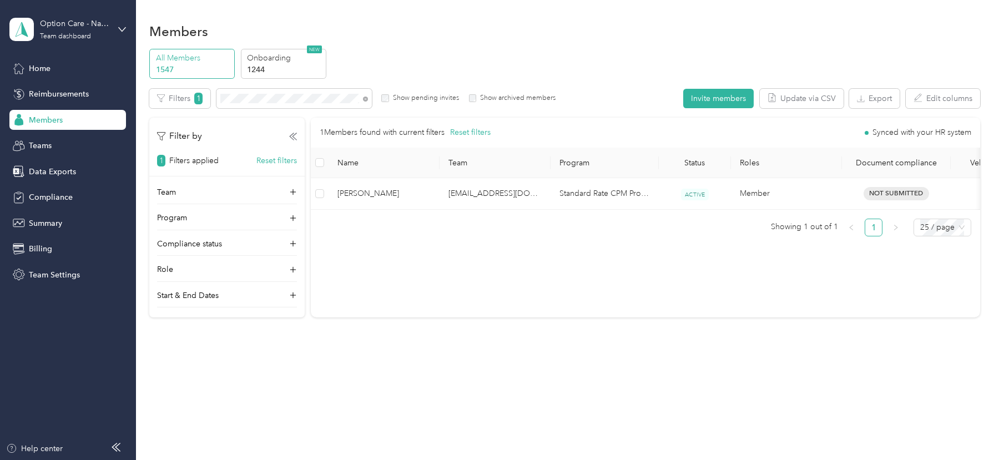
click at [84, 31] on div "Option Care - Naven Health Team dashboard" at bounding box center [74, 29] width 69 height 22
click at [84, 138] on div "Log out" at bounding box center [126, 141] width 218 height 19
